Goal: Check status: Check status

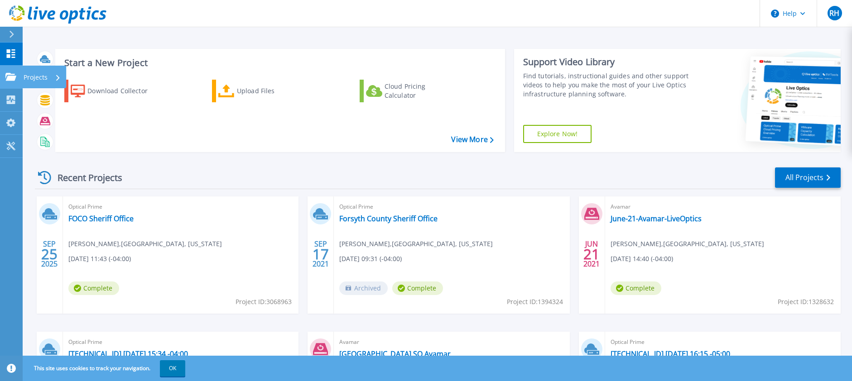
click at [33, 76] on p "Projects" at bounding box center [36, 78] width 24 height 24
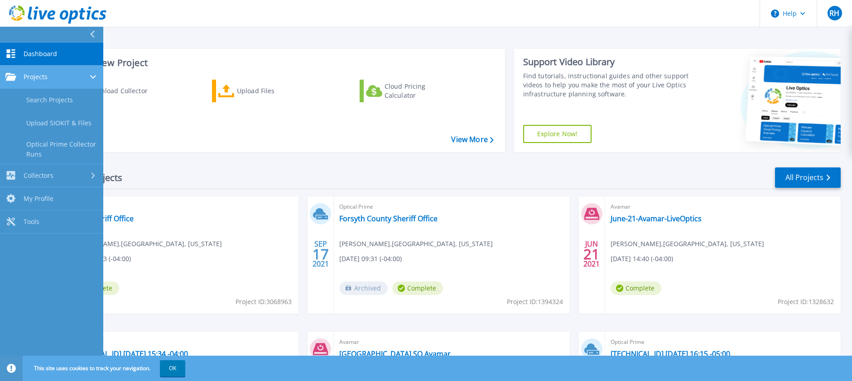
click at [71, 77] on div "Projects" at bounding box center [51, 77] width 92 height 8
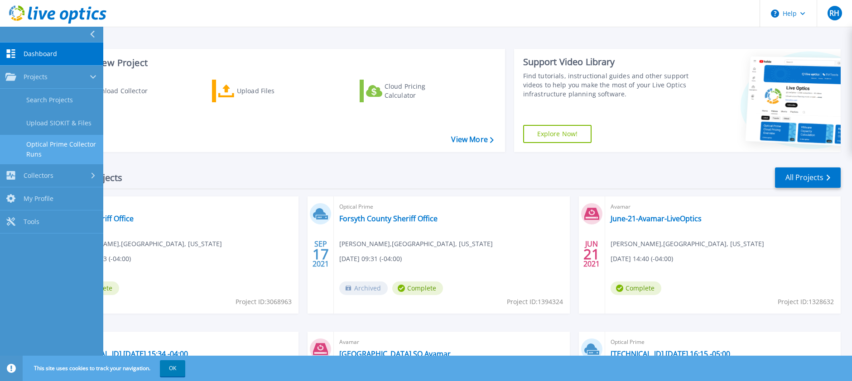
click at [68, 150] on link "Optical Prime Collector Runs" at bounding box center [51, 149] width 103 height 29
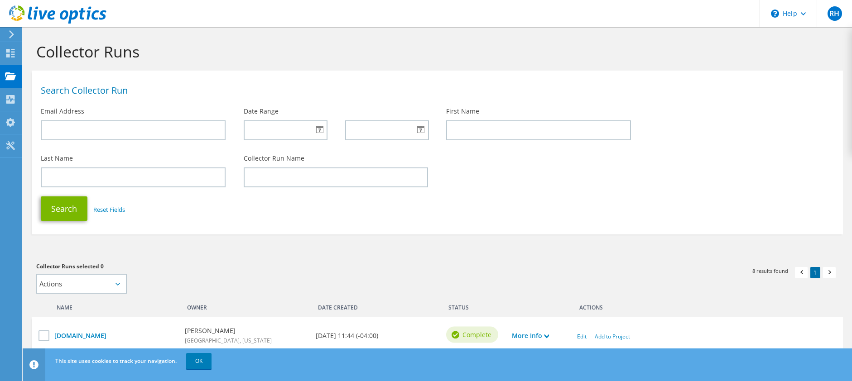
click at [7, 26] on div at bounding box center [53, 15] width 106 height 30
click at [9, 31] on icon at bounding box center [11, 34] width 7 height 8
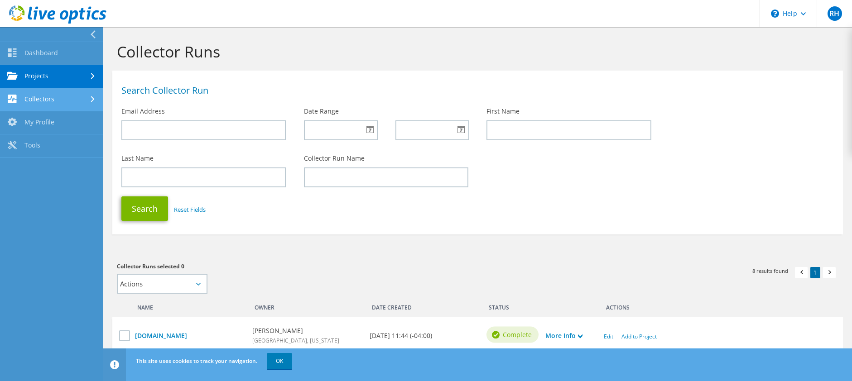
click at [44, 100] on link "Collectors" at bounding box center [51, 99] width 103 height 23
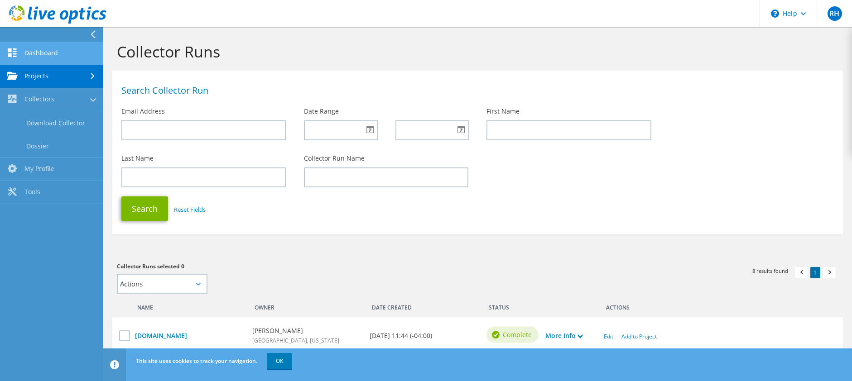
click at [55, 55] on link "Dashboard" at bounding box center [51, 53] width 103 height 23
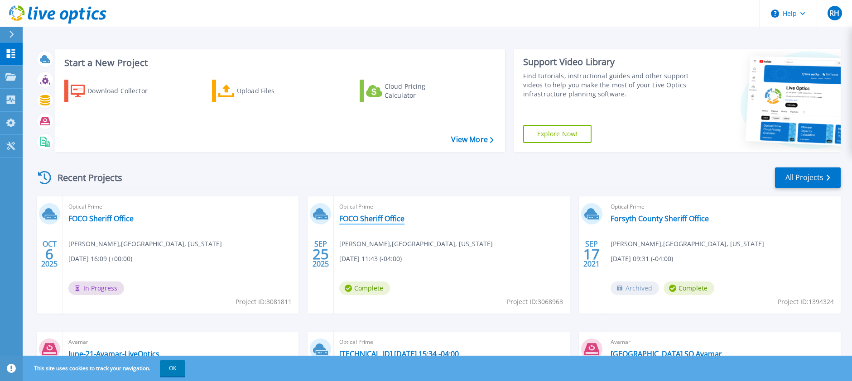
click at [397, 215] on link "FOCO Sheriff Office" at bounding box center [371, 218] width 65 height 9
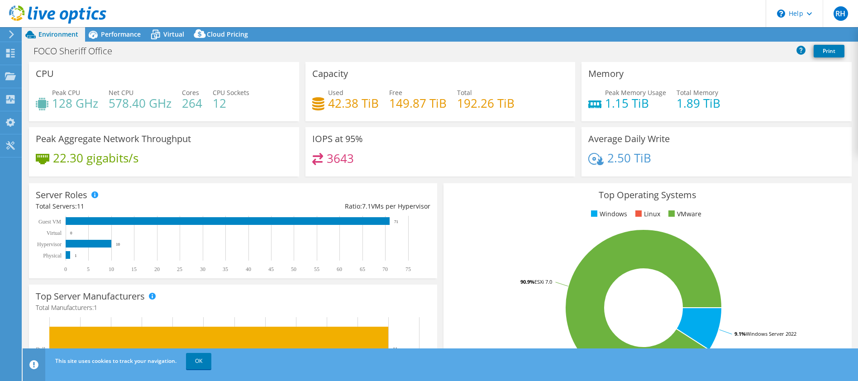
select select "USD"
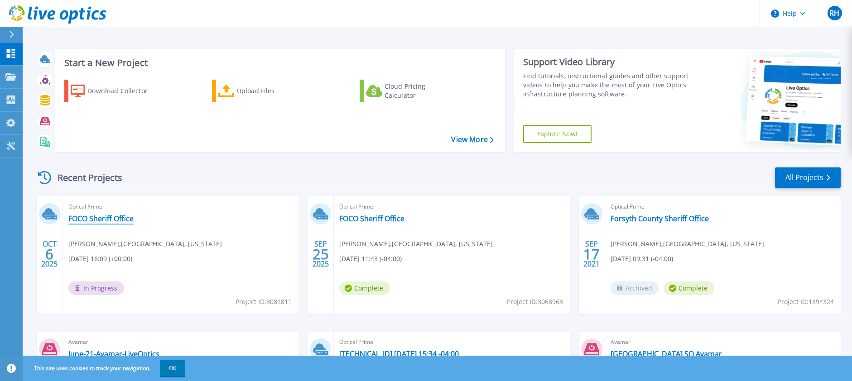
click at [81, 222] on link "FOCO Sheriff Office" at bounding box center [100, 218] width 65 height 9
click at [104, 222] on link "FOCO Sheriff Office" at bounding box center [100, 218] width 65 height 9
